Goal: Task Accomplishment & Management: Use online tool/utility

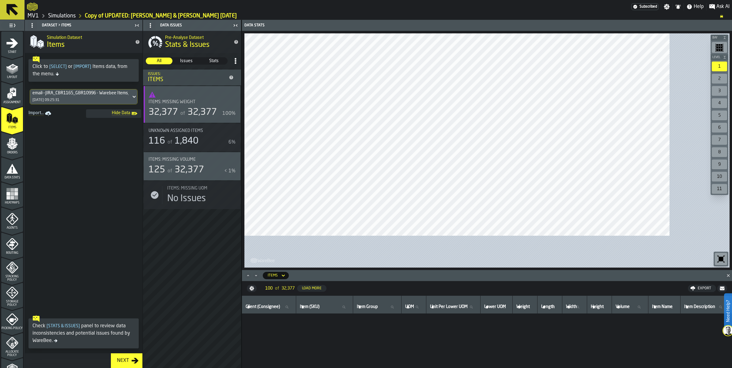
scroll to position [191, 0]
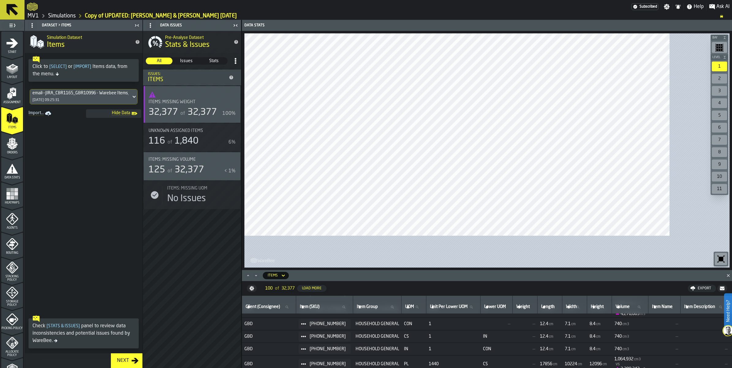
click at [76, 19] on link "Simulations" at bounding box center [62, 16] width 28 height 7
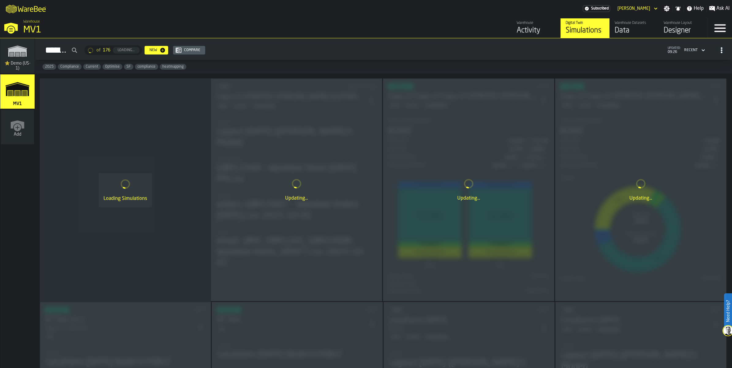
click at [615, 36] on div "Data" at bounding box center [634, 31] width 39 height 10
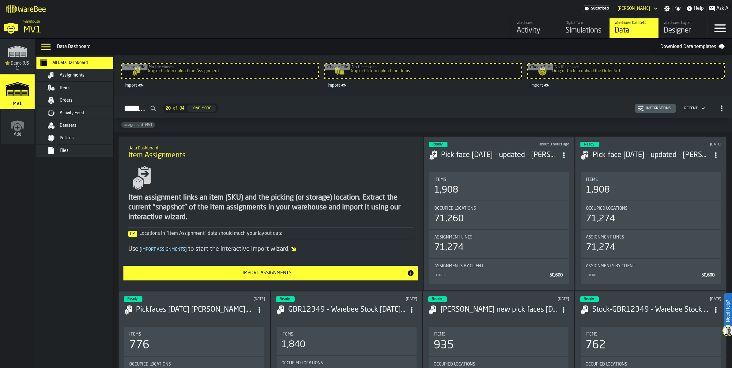
click at [221, 78] on input "Drag or Click to upload the Assignment" at bounding box center [220, 71] width 196 height 15
click at [235, 78] on input "Drag or Click to upload the Assignment" at bounding box center [220, 71] width 196 height 15
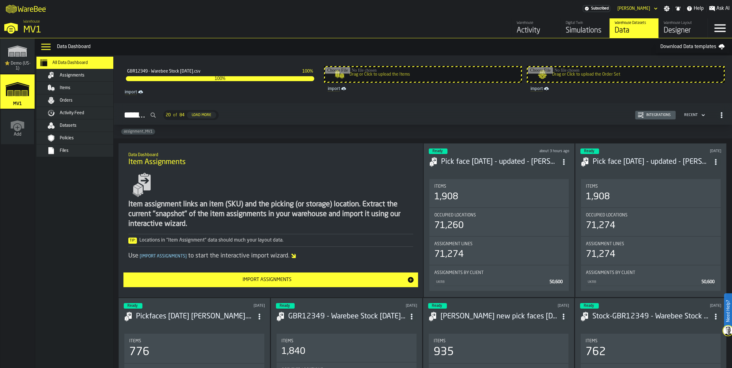
click at [423, 82] on input "Drag or Click to upload the Items" at bounding box center [423, 74] width 196 height 15
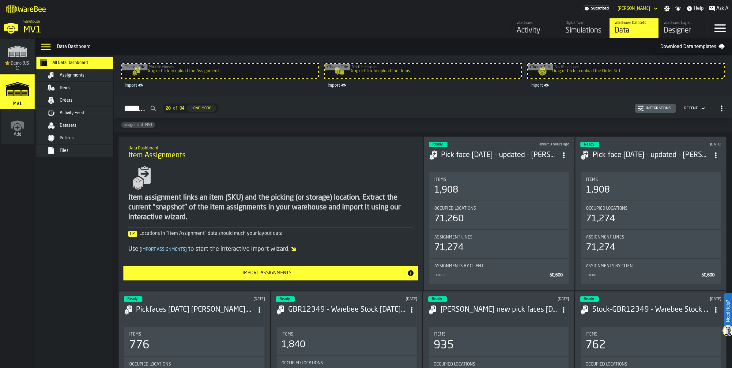
click at [90, 132] on div "Datasets" at bounding box center [79, 125] width 86 height 12
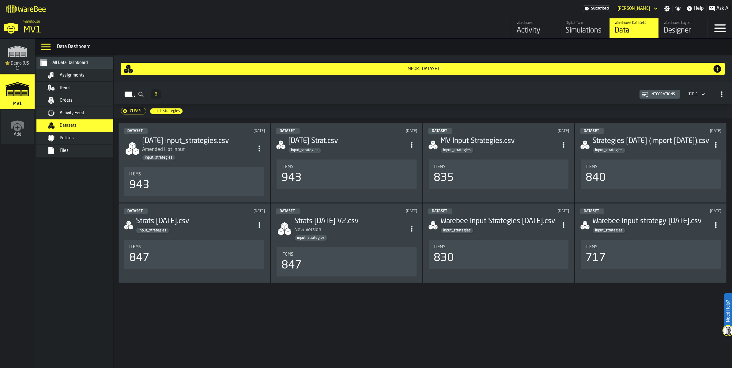
click at [374, 71] on div "Import Dataset" at bounding box center [422, 68] width 579 height 5
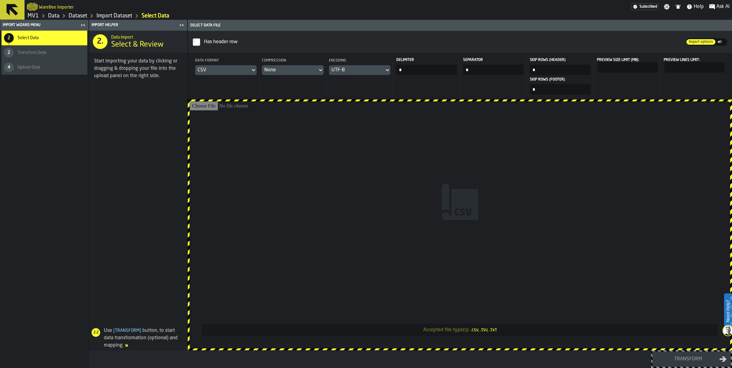
click at [493, 242] on input "Accepted file type(s): .csv, .tsv, .txt" at bounding box center [460, 224] width 540 height 247
type input "**********"
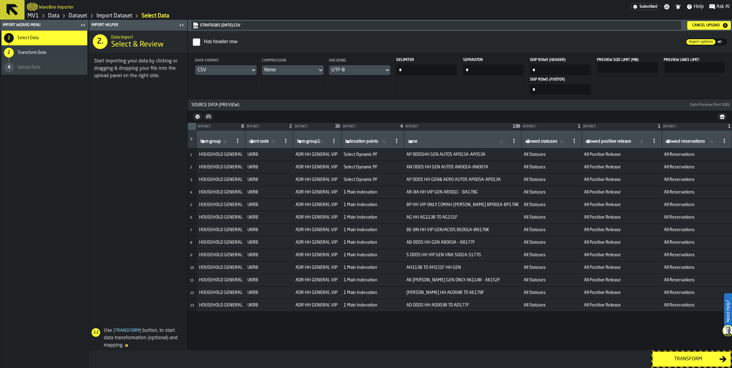
click at [671, 361] on div "Transform" at bounding box center [687, 359] width 63 height 7
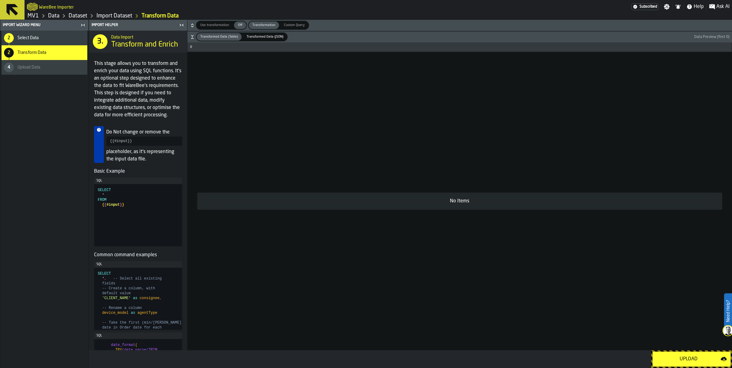
click at [671, 361] on div "Upload" at bounding box center [688, 359] width 64 height 7
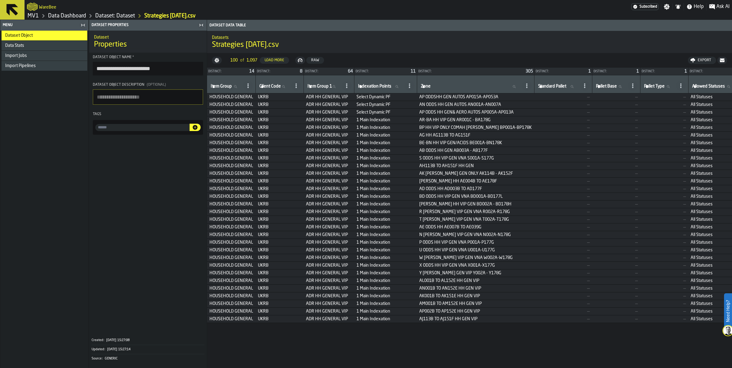
click at [161, 131] on input "input-value-" at bounding box center [142, 127] width 94 height 7
type input "**********"
click at [198, 130] on icon "button-" at bounding box center [195, 127] width 5 height 5
click at [33, 38] on span "Dataset Object" at bounding box center [19, 35] width 28 height 5
click at [133, 19] on link "Dataset: Dataset" at bounding box center [115, 16] width 40 height 7
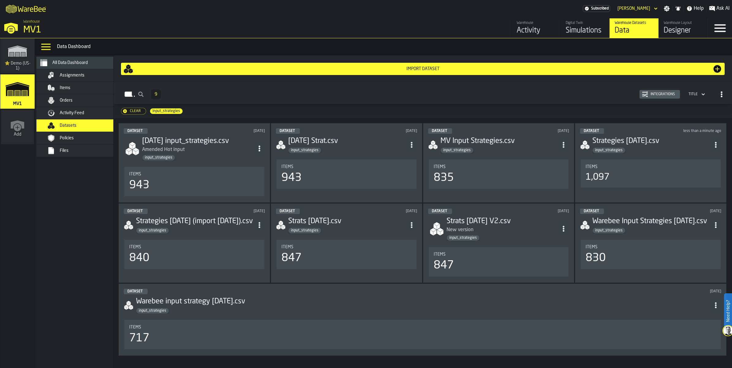
click at [423, 71] on div "Import Dataset" at bounding box center [422, 68] width 579 height 5
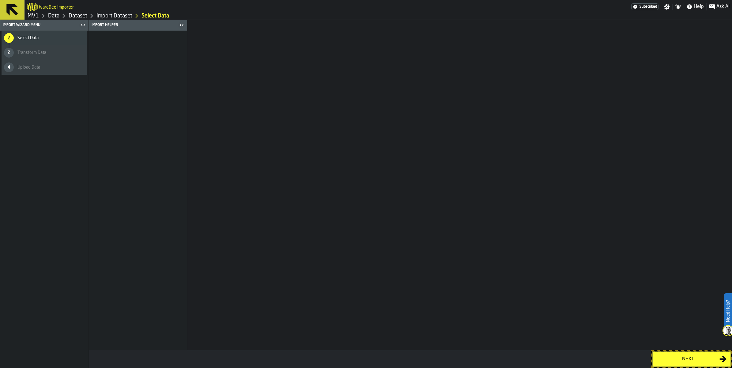
click at [682, 366] on button "Next" at bounding box center [691, 359] width 78 height 15
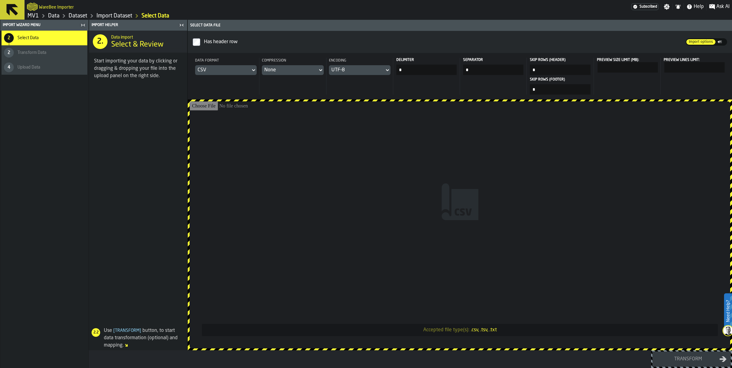
click at [469, 201] on input "Accepted file type(s): .csv, .tsv, .txt" at bounding box center [460, 224] width 540 height 247
click at [458, 208] on input "Accepted file type(s): .csv, .tsv, .txt" at bounding box center [460, 224] width 540 height 247
type input "**********"
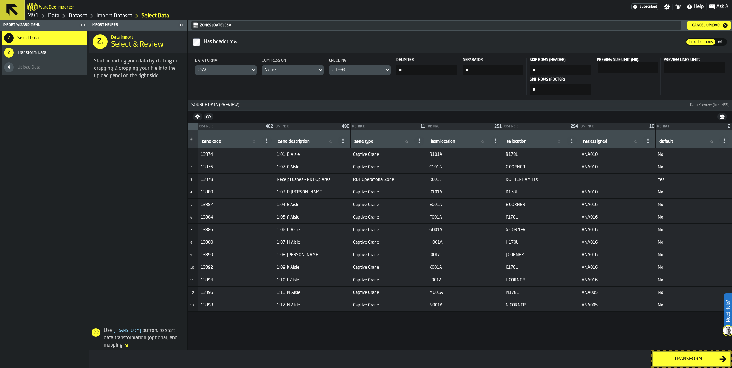
click at [680, 361] on div "Transform" at bounding box center [687, 359] width 63 height 7
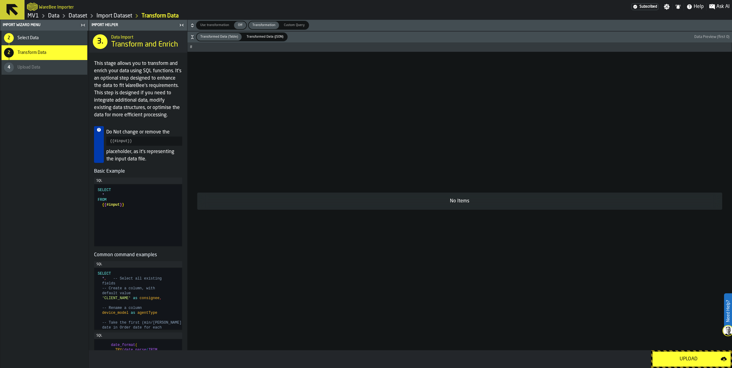
click at [680, 361] on div "Upload" at bounding box center [688, 359] width 64 height 7
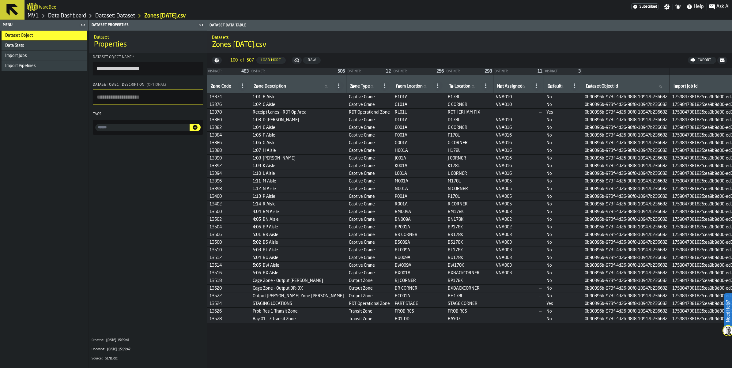
click at [190, 131] on input "input-value-" at bounding box center [142, 127] width 94 height 7
type input "*****"
click at [198, 130] on icon "button-" at bounding box center [195, 127] width 5 height 5
